Goal: Find specific page/section: Find specific page/section

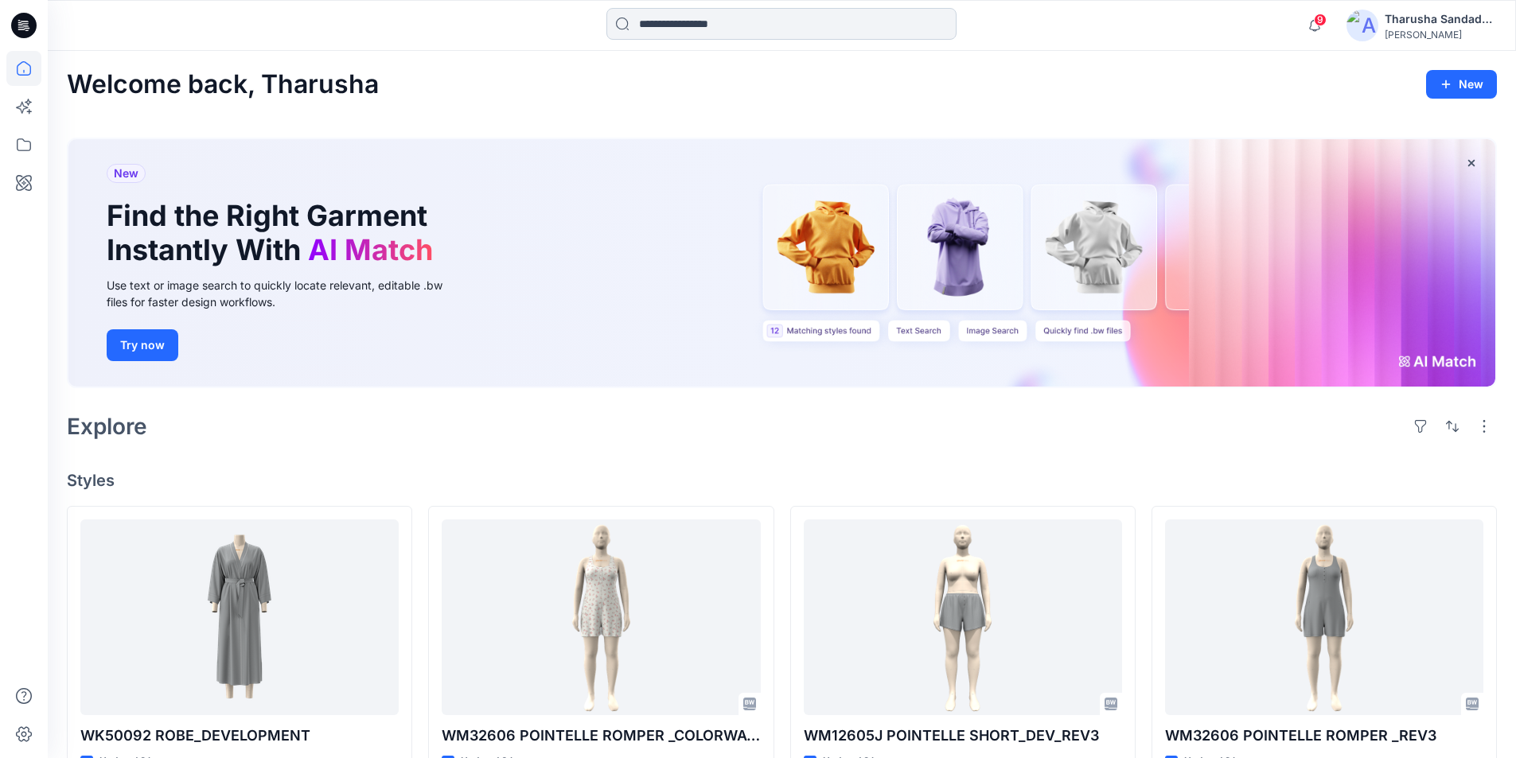
click at [647, 26] on input at bounding box center [781, 24] width 350 height 32
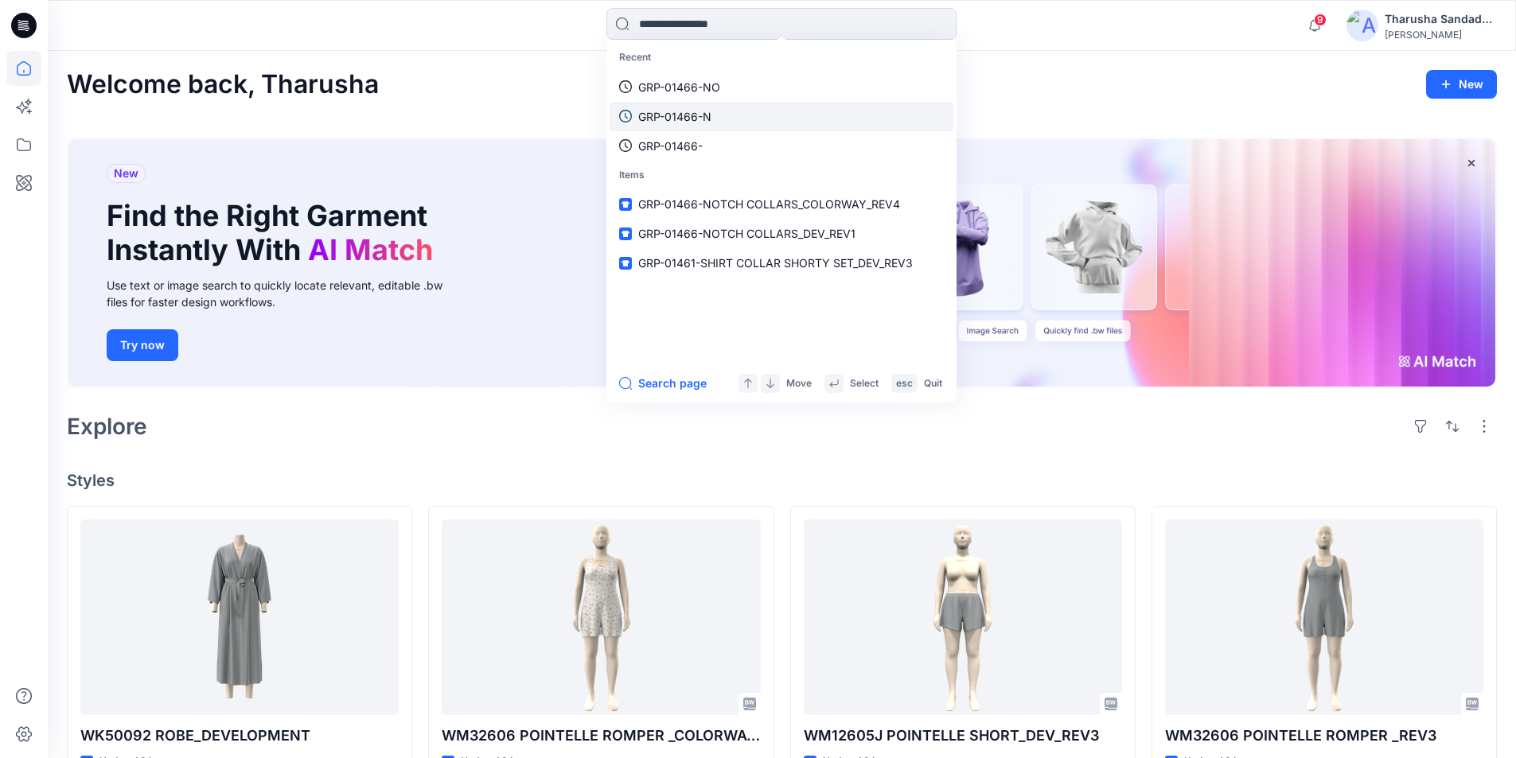
click at [677, 119] on p "GRP-01466-N" at bounding box center [674, 116] width 73 height 17
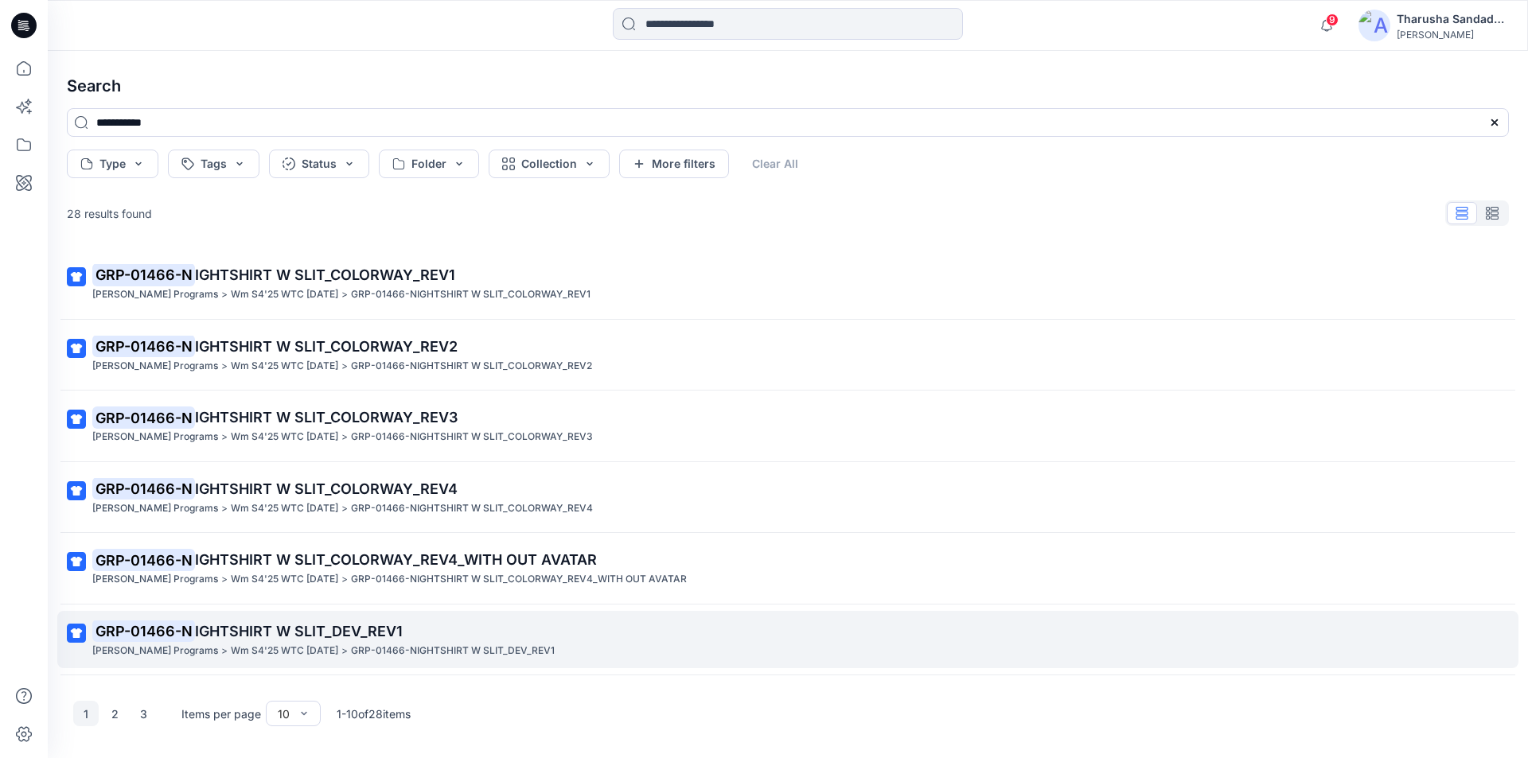
click at [294, 629] on span "IGHTSHIRT W SLIT_DEV_REV1" at bounding box center [299, 631] width 208 height 17
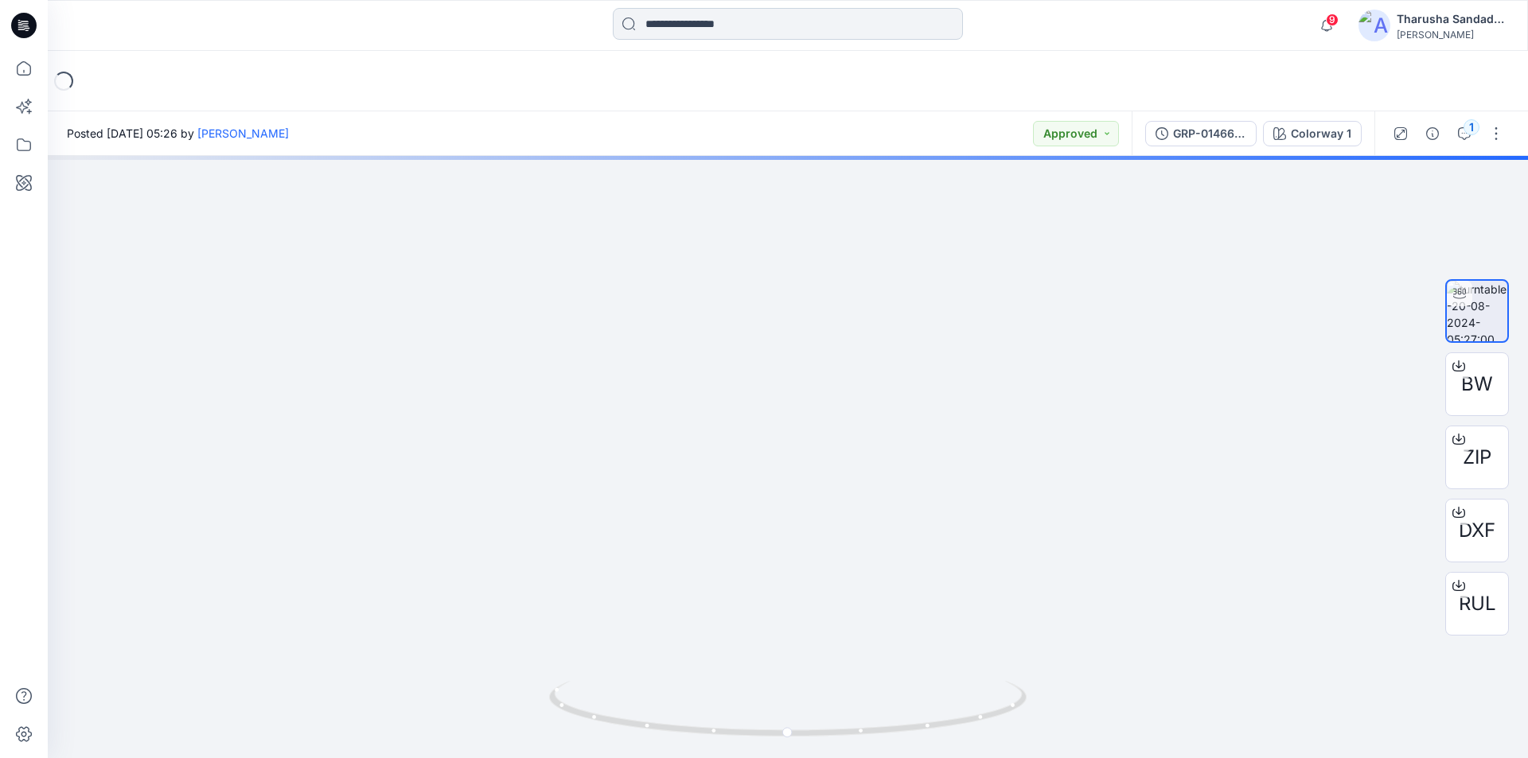
click at [676, 18] on input at bounding box center [788, 24] width 350 height 32
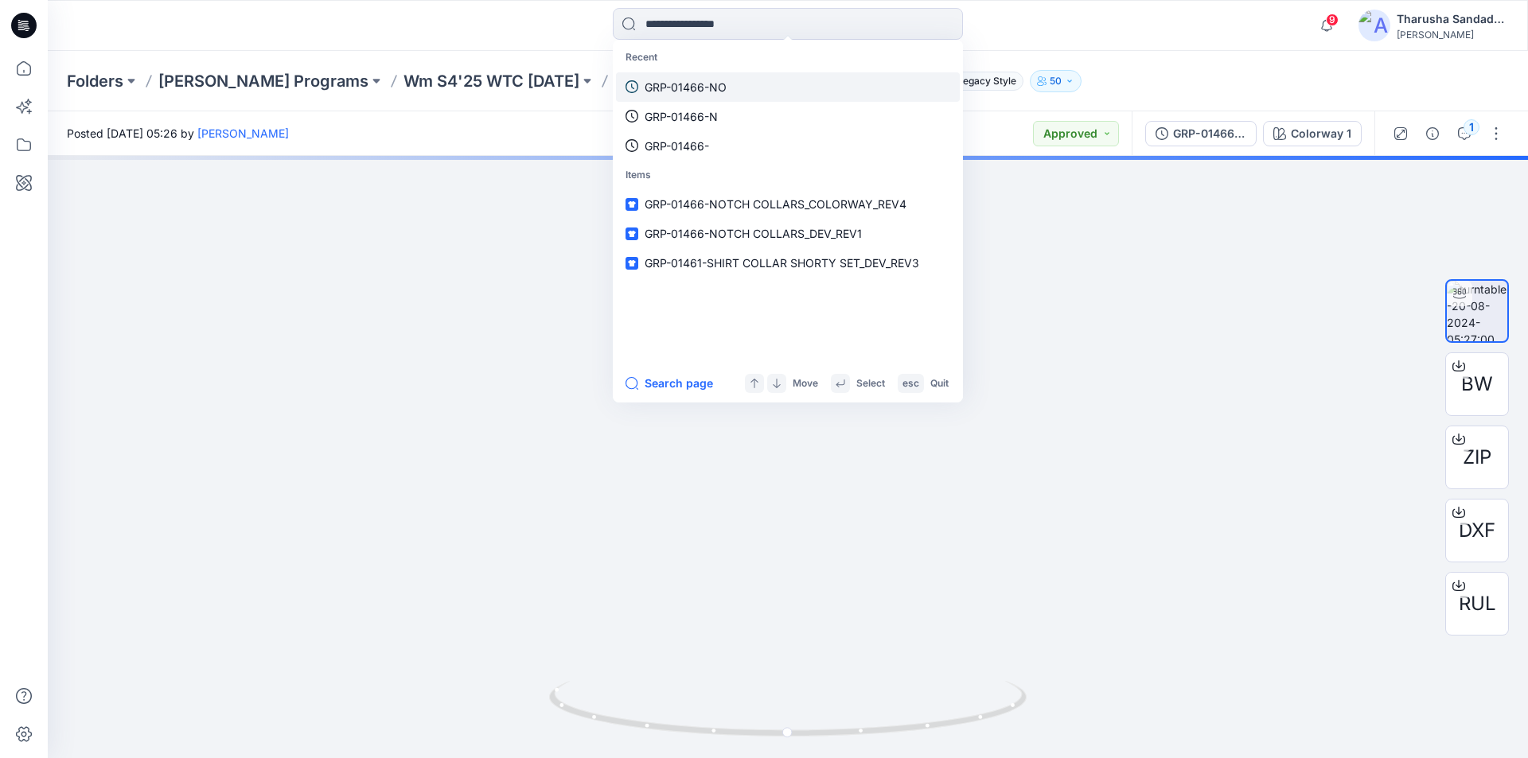
click at [680, 83] on p "GRP-01466-NO" at bounding box center [685, 87] width 82 height 17
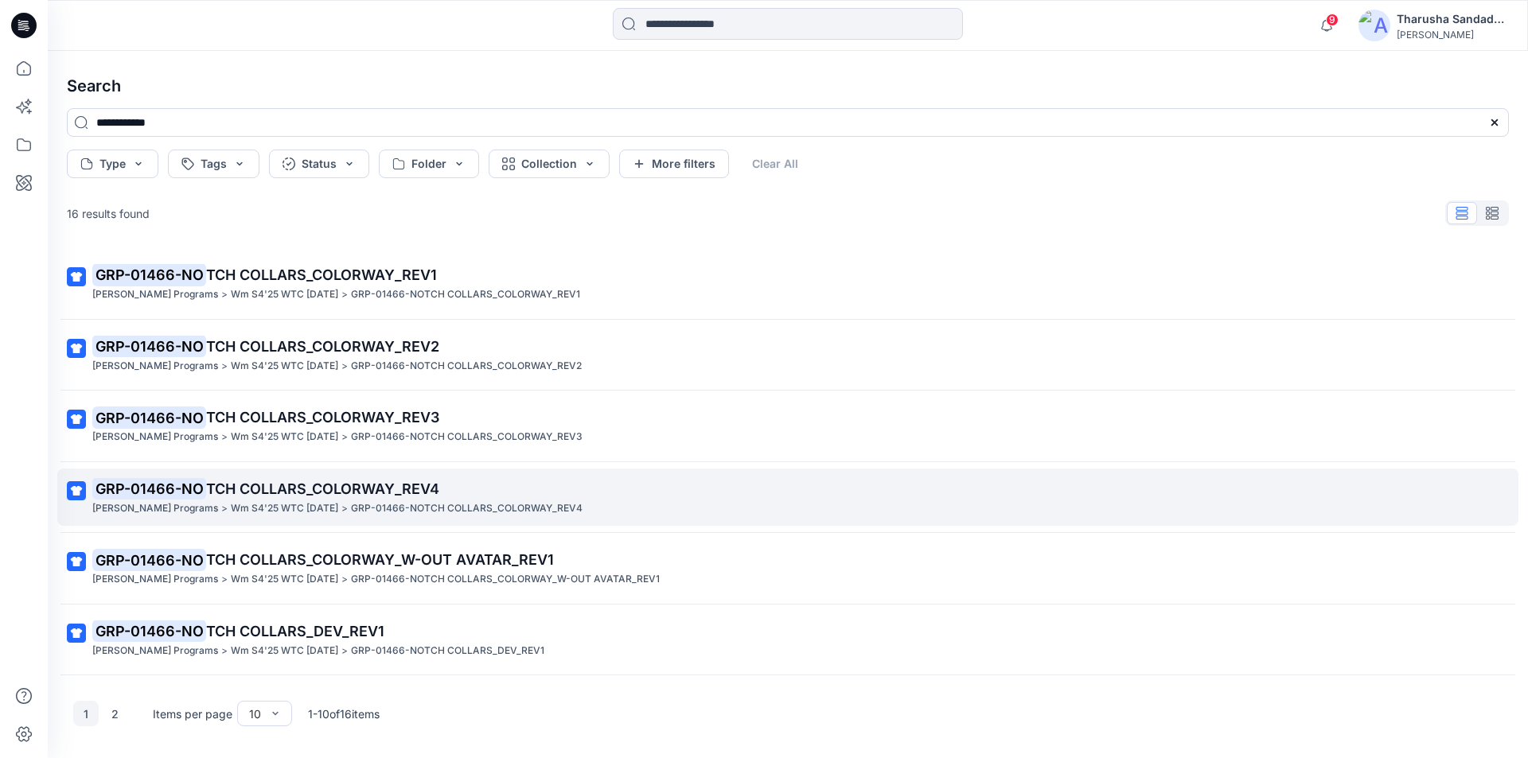
click at [288, 491] on span "TCH COLLARS_COLORWAY_REV4" at bounding box center [322, 489] width 233 height 17
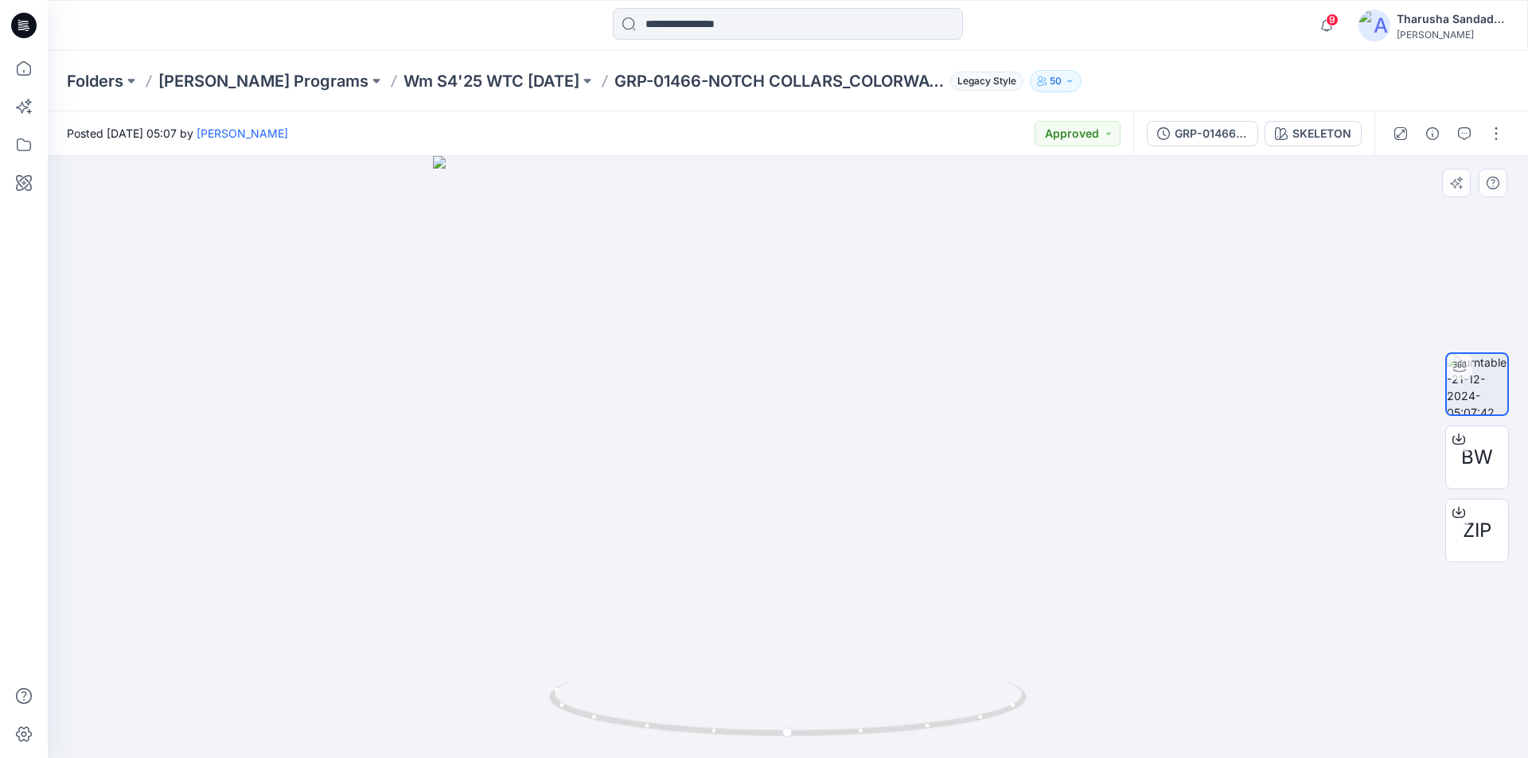
drag, startPoint x: 792, startPoint y: 275, endPoint x: 823, endPoint y: 513, distance: 239.9
click at [1301, 146] on button "SKELETON" at bounding box center [1312, 133] width 97 height 25
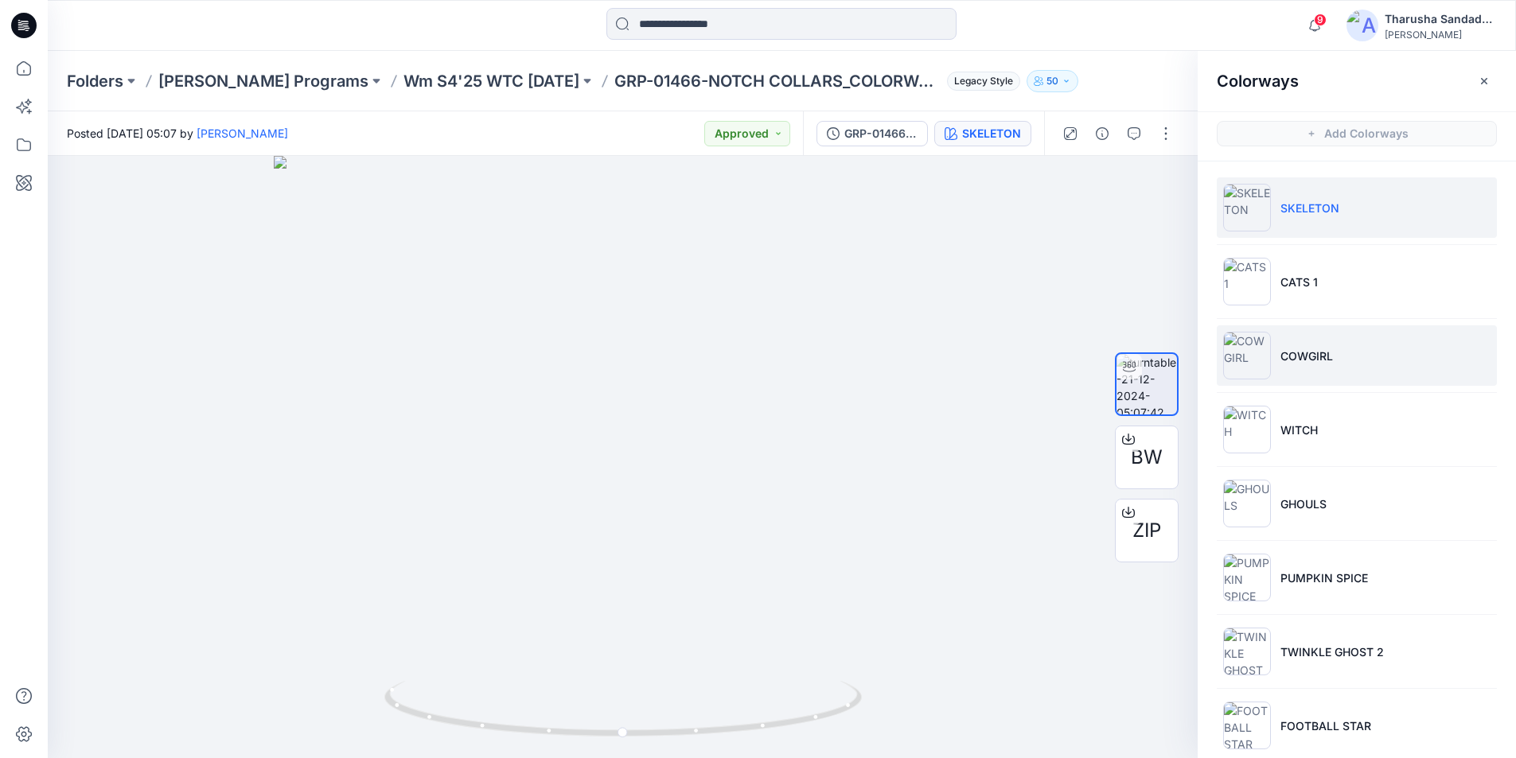
click at [1300, 350] on p "COWGIRL" at bounding box center [1306, 356] width 53 height 17
